Goal: Find specific page/section: Find specific page/section

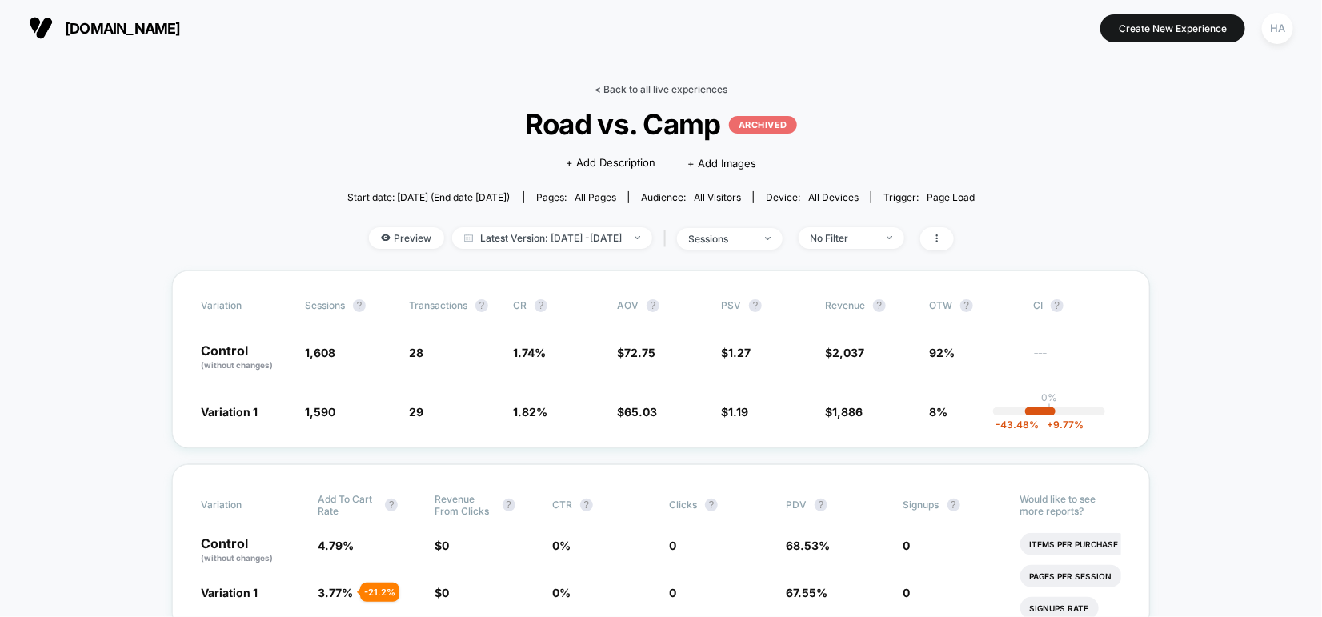
click at [637, 92] on link "< Back to all live experiences" at bounding box center [660, 89] width 133 height 12
